Goal: Information Seeking & Learning: Learn about a topic

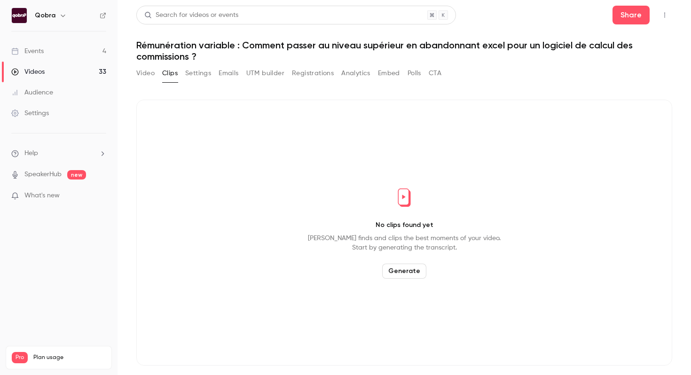
click at [47, 54] on link "Events 4" at bounding box center [58, 51] width 117 height 21
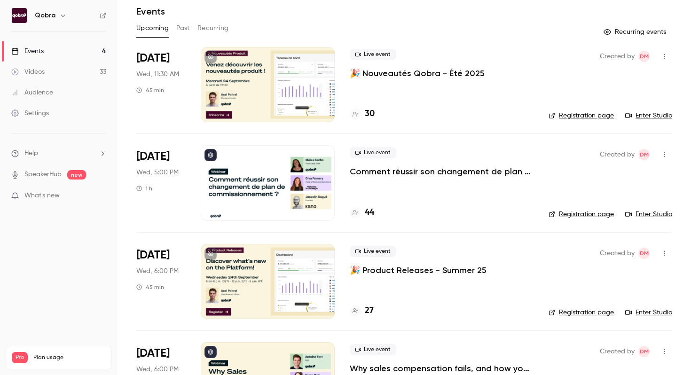
scroll to position [32, 0]
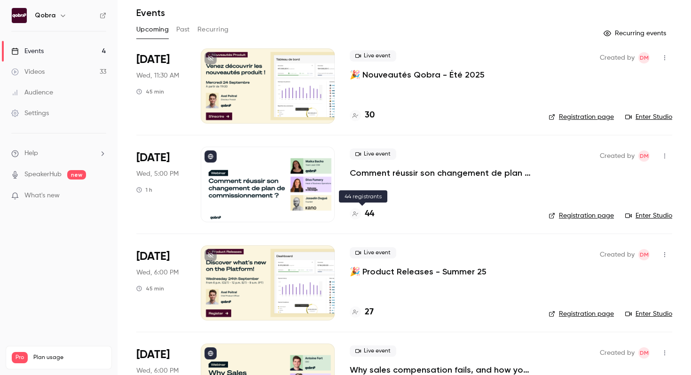
click at [372, 214] on h4 "44" at bounding box center [369, 214] width 9 height 13
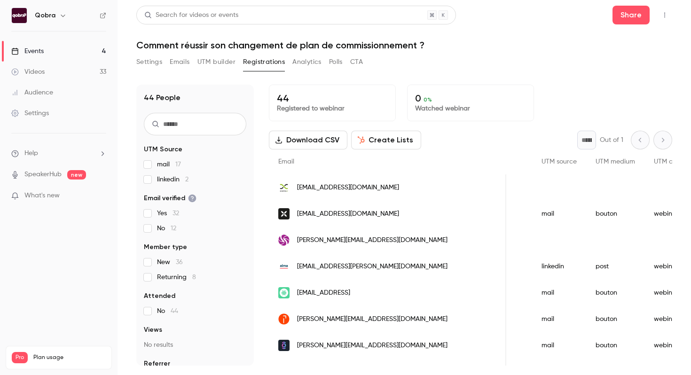
click at [83, 51] on link "Events 4" at bounding box center [58, 51] width 117 height 21
